Goal: Navigation & Orientation: Go to known website

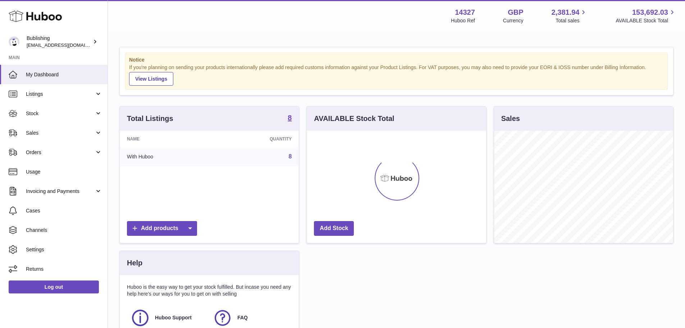
scroll to position [112, 179]
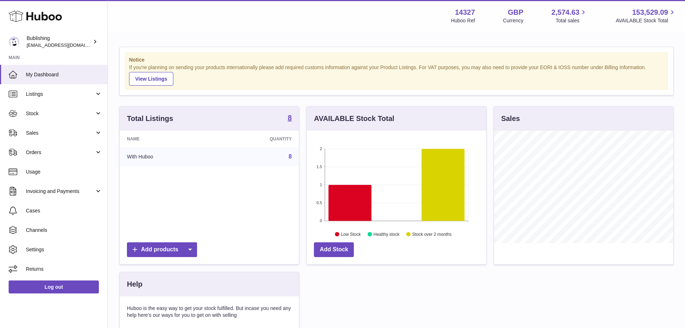
scroll to position [112, 179]
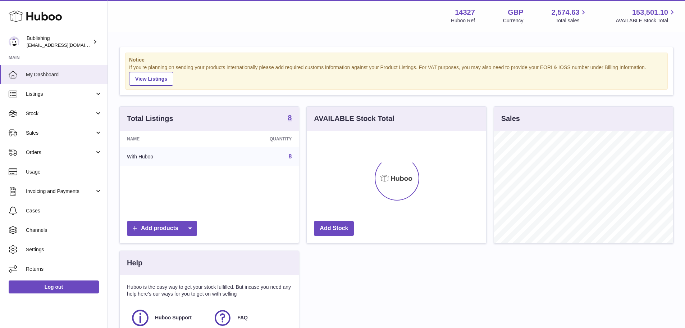
scroll to position [112, 179]
